Goal: Transaction & Acquisition: Purchase product/service

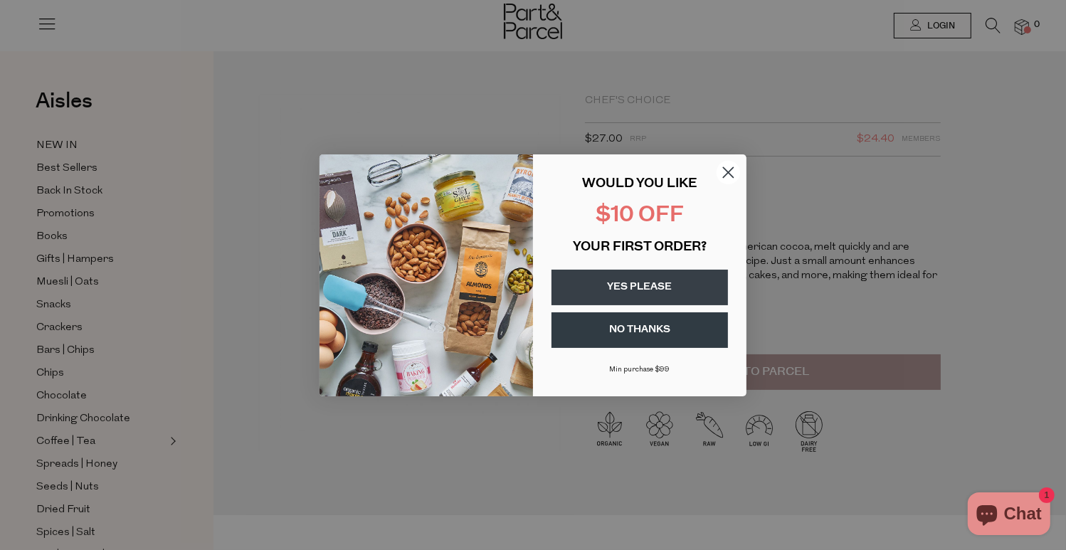
click at [683, 284] on button "YES PLEASE" at bounding box center [639, 288] width 176 height 36
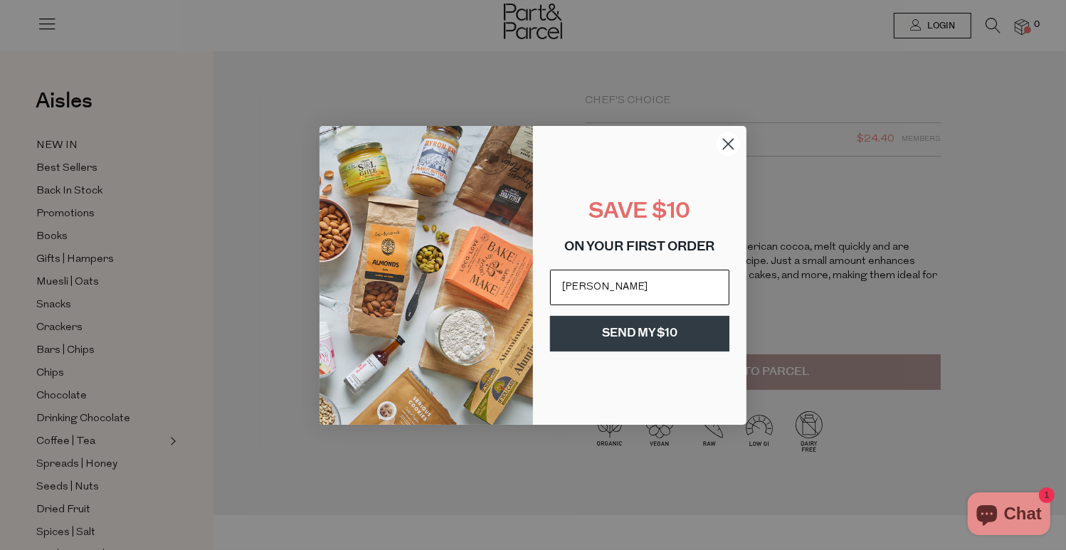
type input "[EMAIL_ADDRESS][DOMAIN_NAME]"
click at [688, 334] on button "SEND MY $10" at bounding box center [639, 334] width 179 height 36
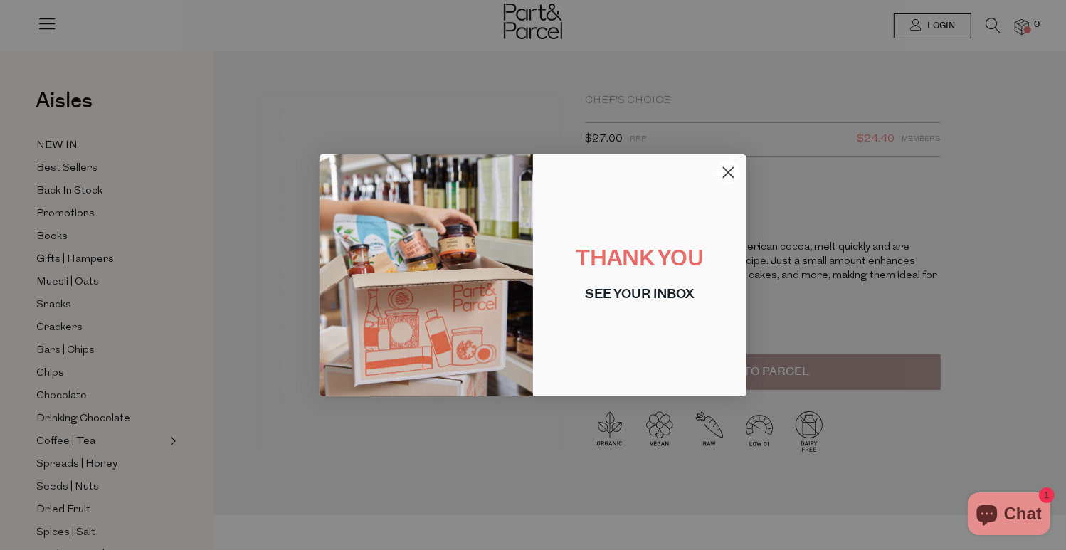
click at [726, 172] on circle "Close dialog" at bounding box center [727, 171] width 23 height 23
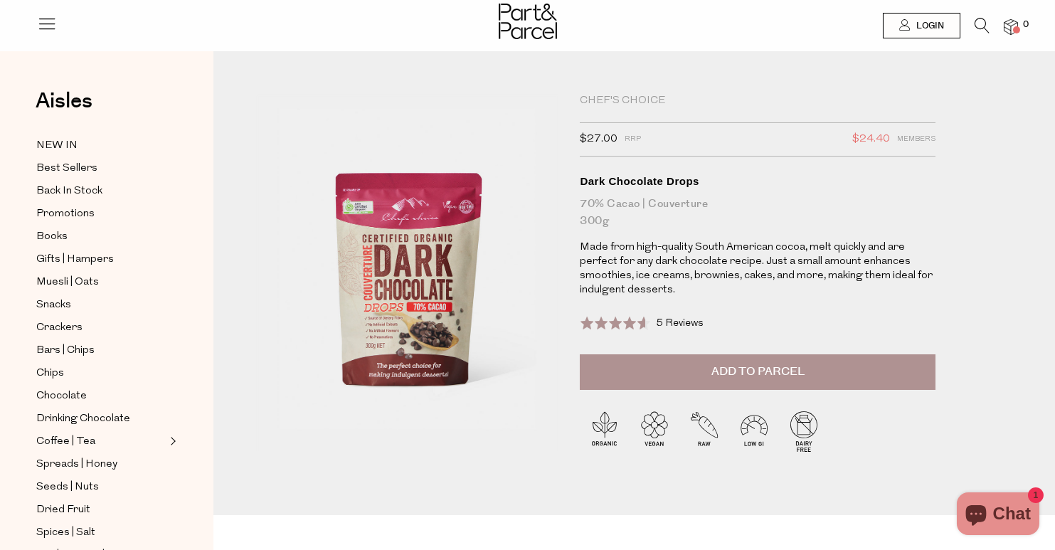
click at [785, 364] on span "Add to Parcel" at bounding box center [757, 372] width 93 height 16
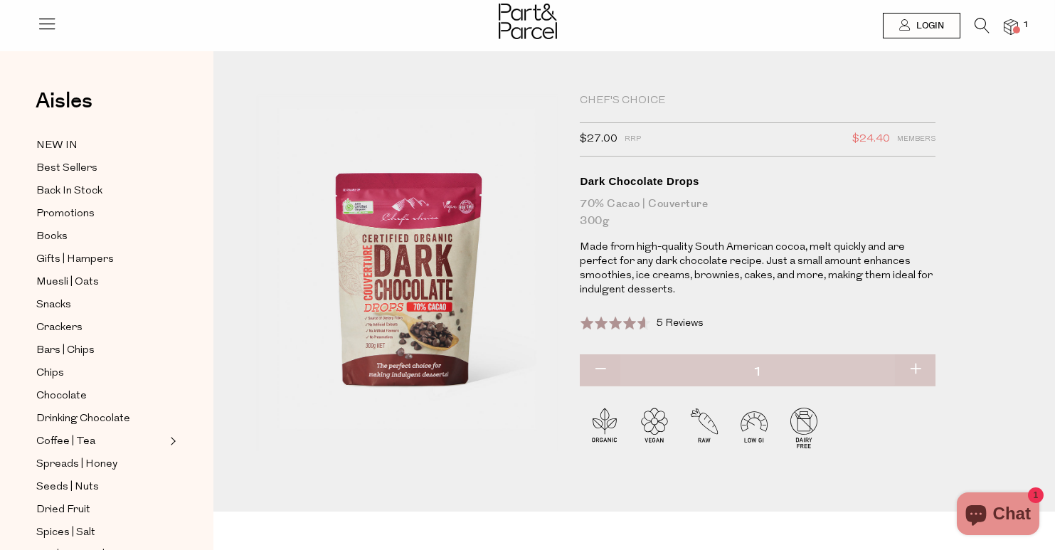
click at [1009, 25] on img at bounding box center [1011, 27] width 14 height 16
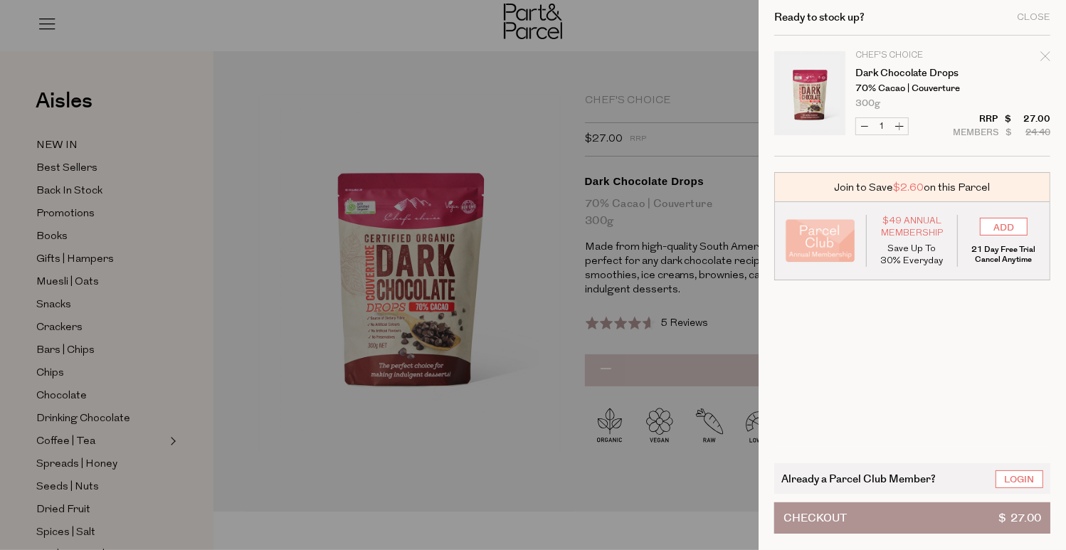
drag, startPoint x: 1026, startPoint y: 233, endPoint x: 847, endPoint y: 317, distance: 197.9
click at [847, 317] on cart-drawer-items "Image Product Total Qty Chef's Choice Dark Chocolate Drops 70% Cacao | Couvertu…" at bounding box center [912, 241] width 276 height 411
click at [1010, 511] on span "$ 27.00" at bounding box center [1019, 518] width 43 height 30
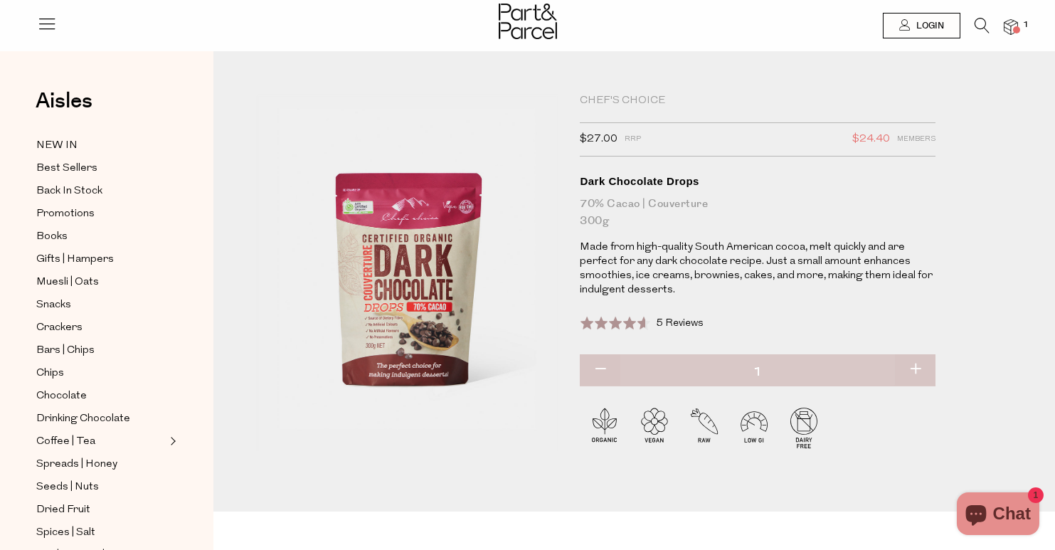
click at [920, 366] on button "button" at bounding box center [915, 369] width 41 height 31
type input "2"
click at [985, 20] on icon at bounding box center [982, 26] width 15 height 16
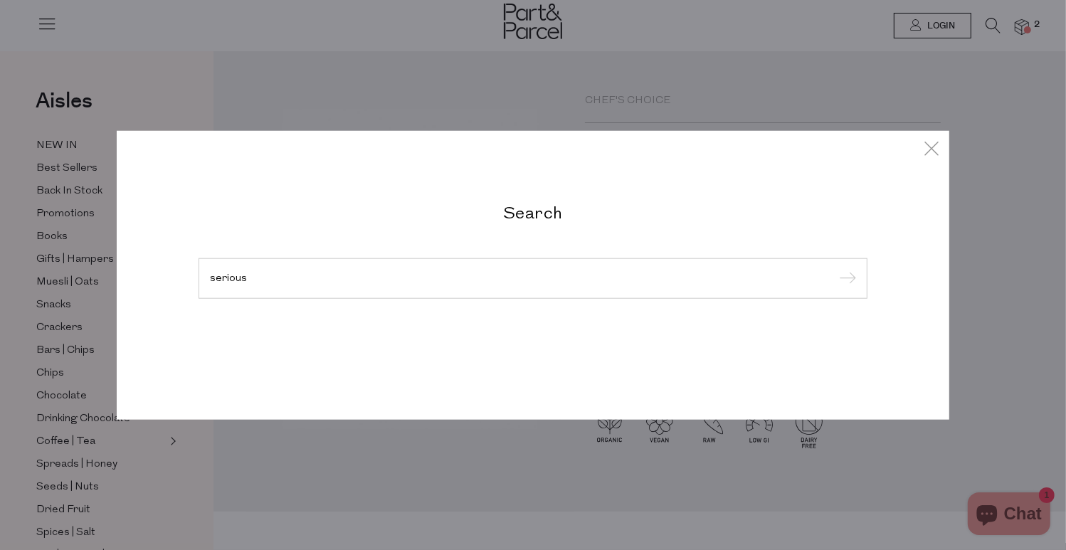
type input "serious"
click at [834, 268] on input "submit" at bounding box center [844, 278] width 21 height 21
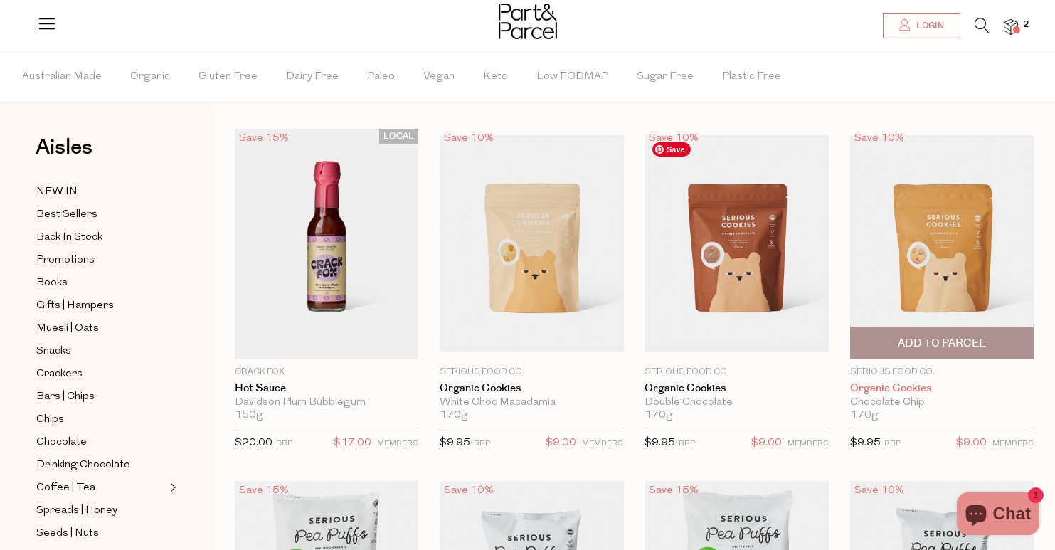
scroll to position [71, 0]
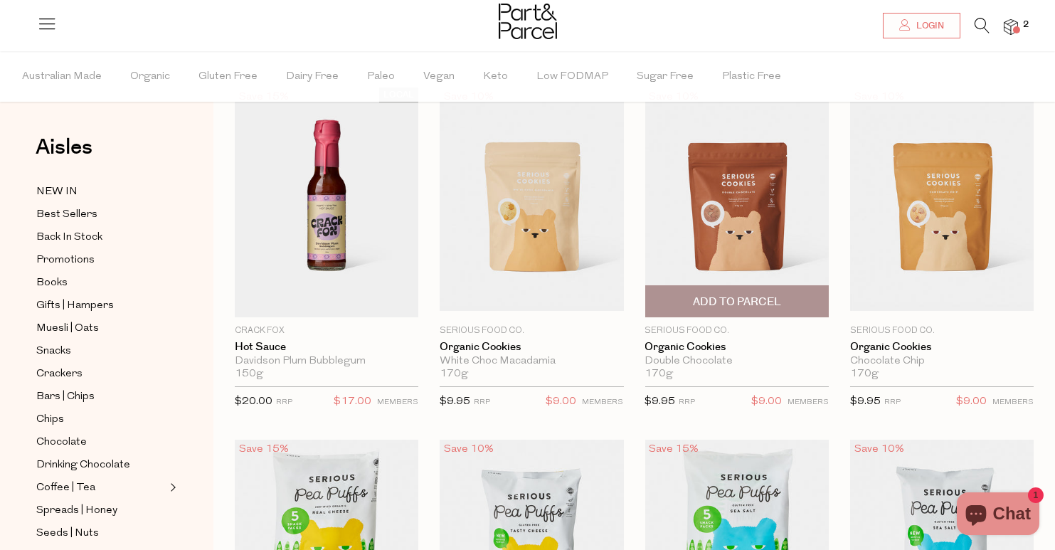
click at [730, 299] on span "Add To Parcel" at bounding box center [737, 302] width 88 height 15
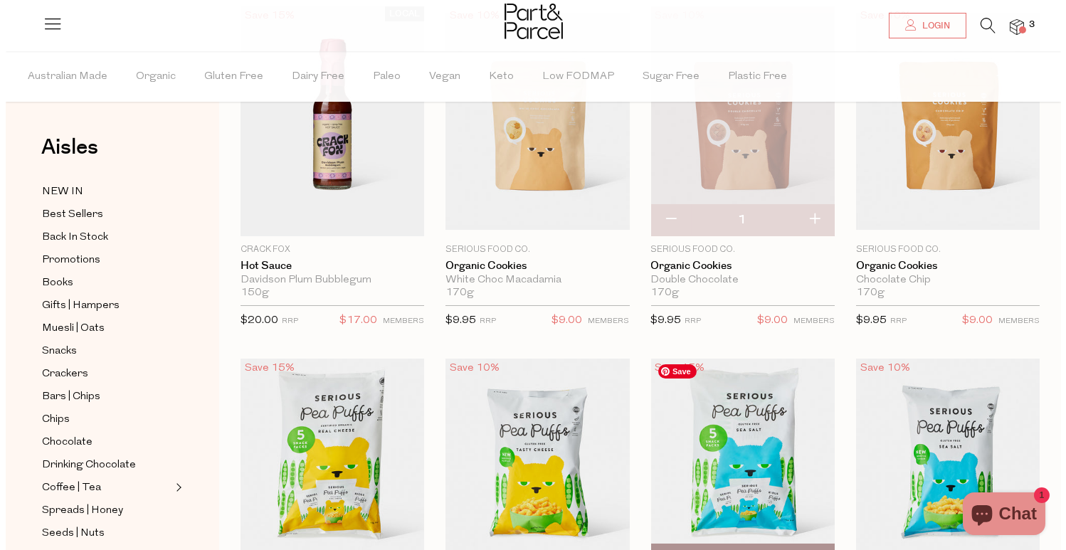
scroll to position [0, 0]
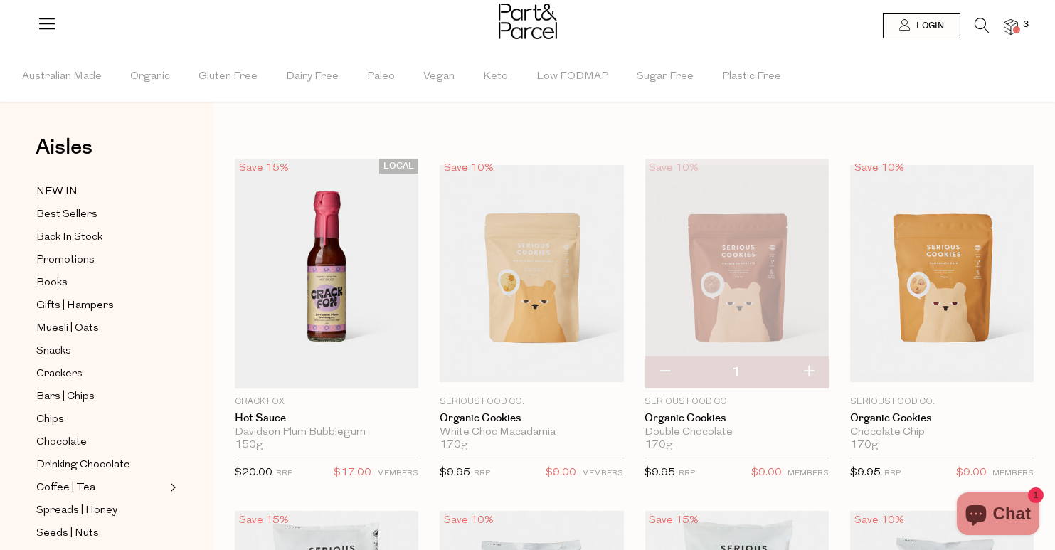
click at [1018, 32] on span at bounding box center [1016, 29] width 7 height 7
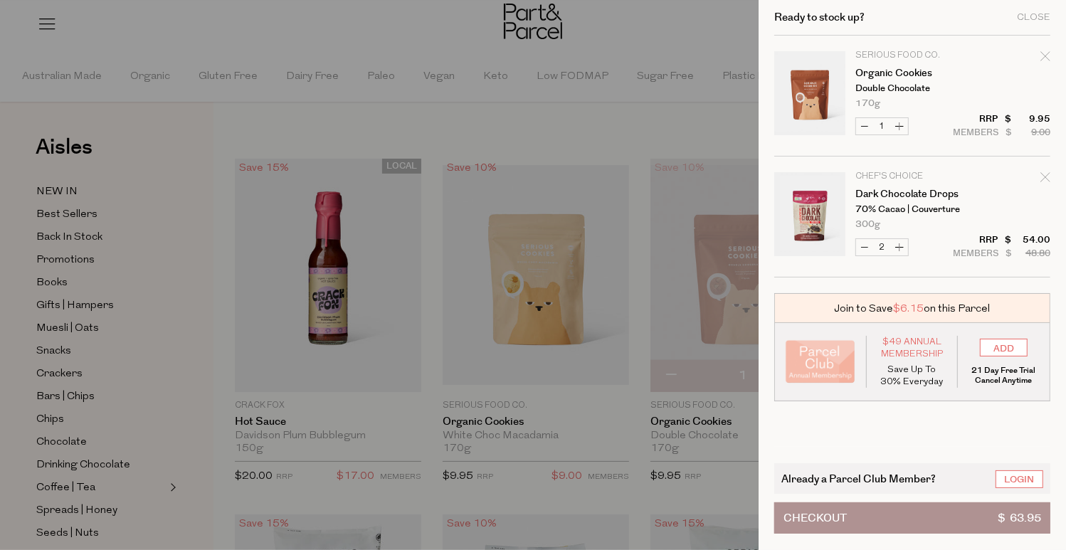
click at [940, 513] on button "Checkout $ 63.95" at bounding box center [912, 517] width 276 height 31
